Goal: Transaction & Acquisition: Download file/media

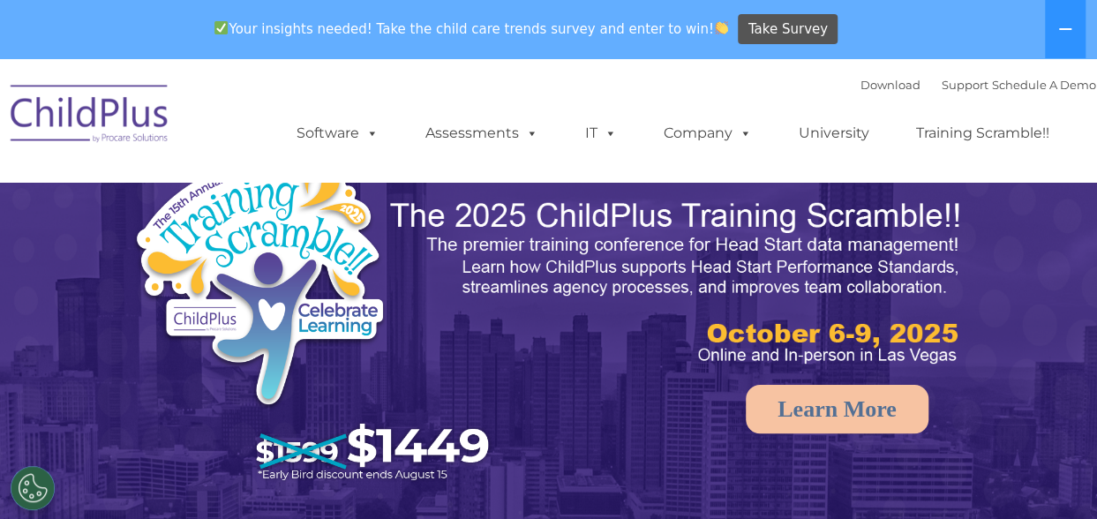
select select "MEDIUM"
click at [1055, 25] on button at bounding box center [1065, 29] width 41 height 58
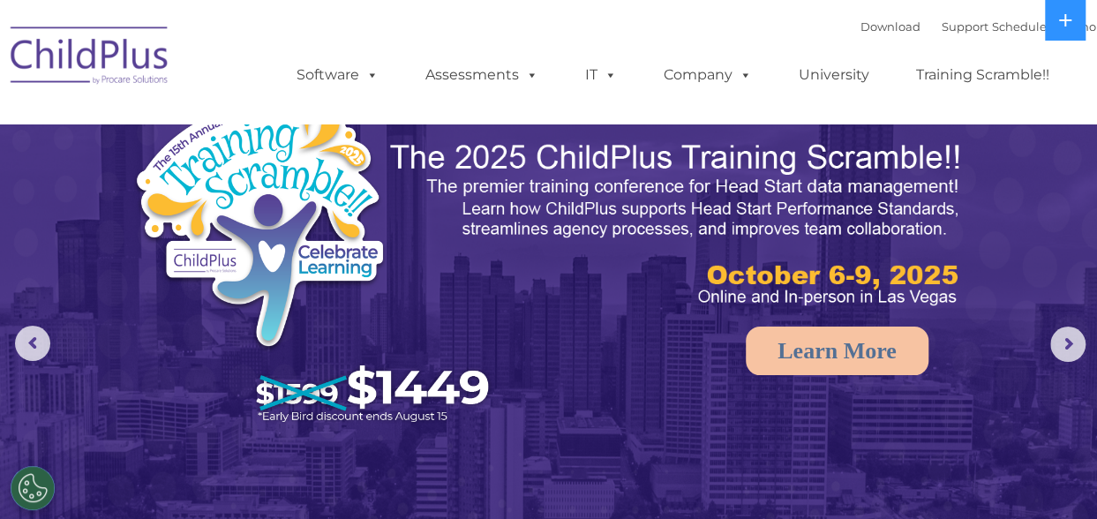
click at [854, 46] on ul "Software ChildPlus: The original and most widely-used Head Start data managemen…" at bounding box center [678, 75] width 835 height 71
click at [860, 34] on link "Download" at bounding box center [890, 26] width 60 height 14
select select "MEDIUM"
